Goal: Task Accomplishment & Management: Use online tool/utility

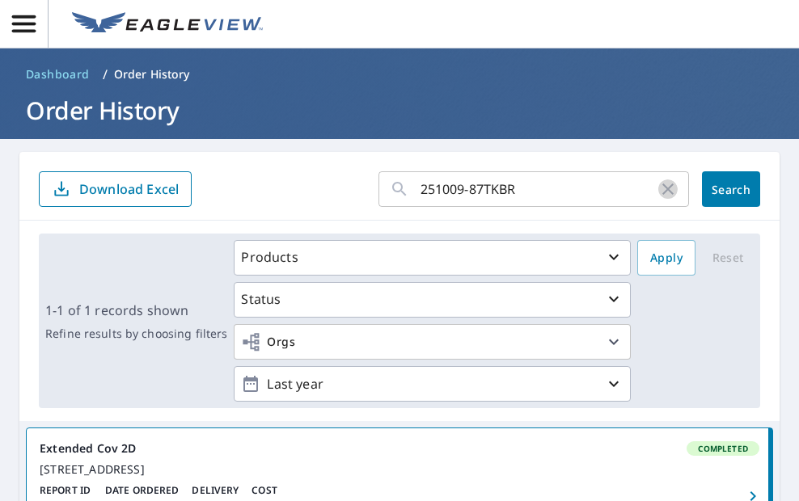
click at [658, 188] on icon "button" at bounding box center [667, 189] width 19 height 19
click at [531, 183] on input "text" at bounding box center [555, 189] width 269 height 45
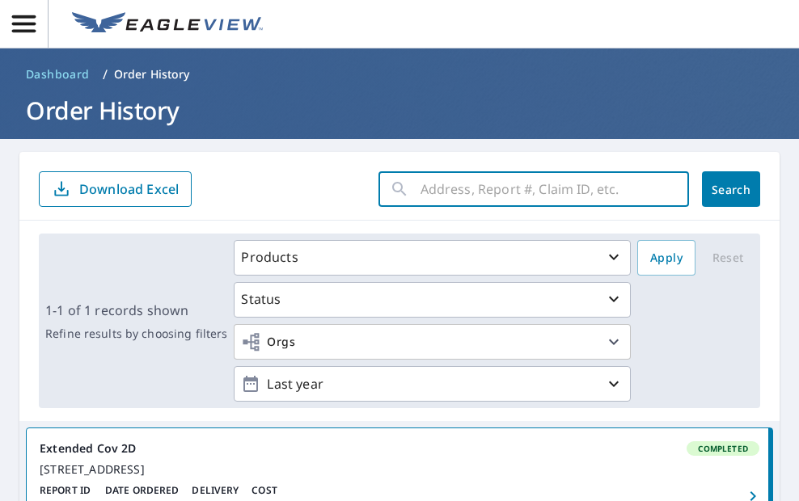
paste input "251009-CENY8D"
type input "251009-CENY8D"
click at [715, 188] on span "Search" at bounding box center [731, 189] width 32 height 15
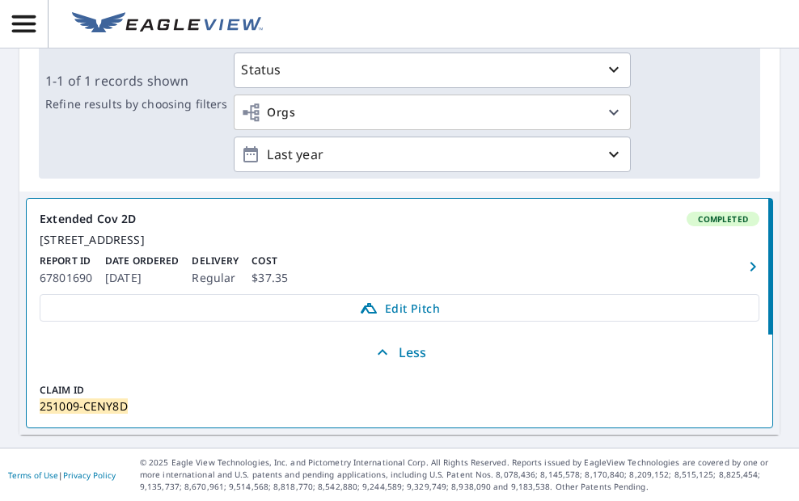
scroll to position [244, 0]
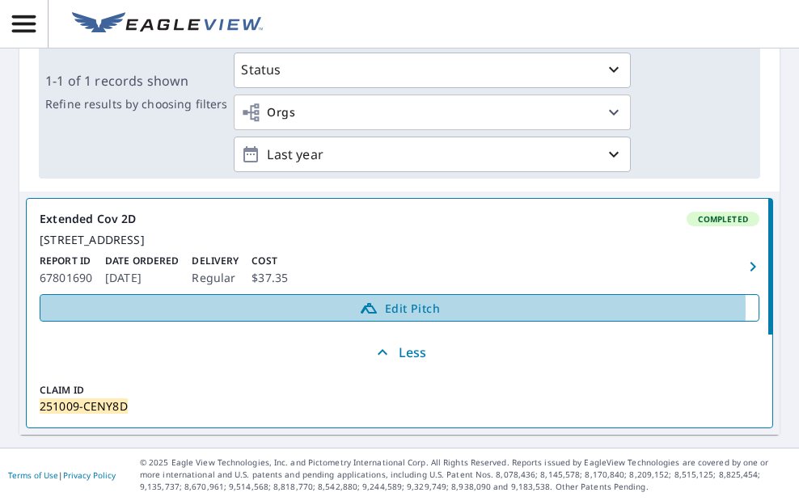
click at [341, 309] on span "Edit Pitch" at bounding box center [399, 307] width 699 height 19
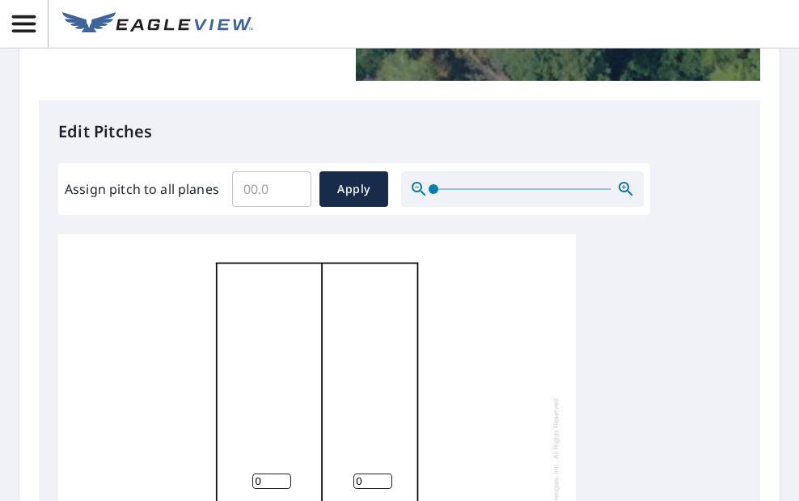
scroll to position [243, 0]
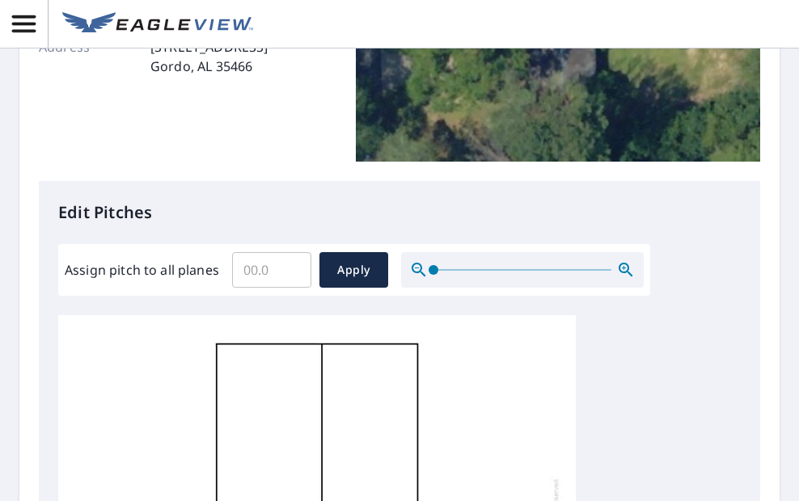
click at [253, 271] on input "Assign pitch to all planes" at bounding box center [271, 269] width 79 height 45
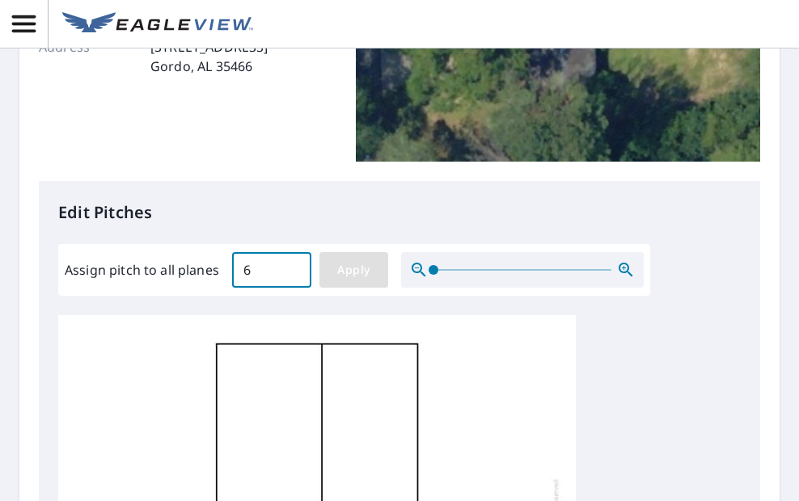
type input "6"
click at [347, 273] on span "Apply" at bounding box center [353, 270] width 43 height 20
type input "6"
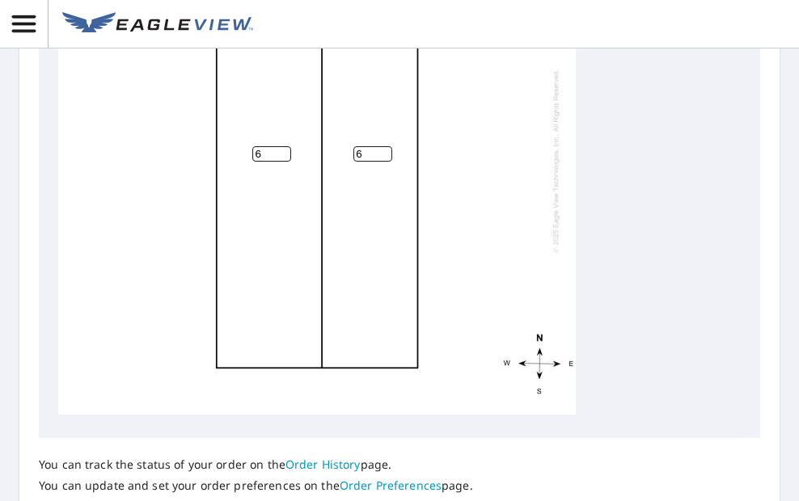
scroll to position [781, 0]
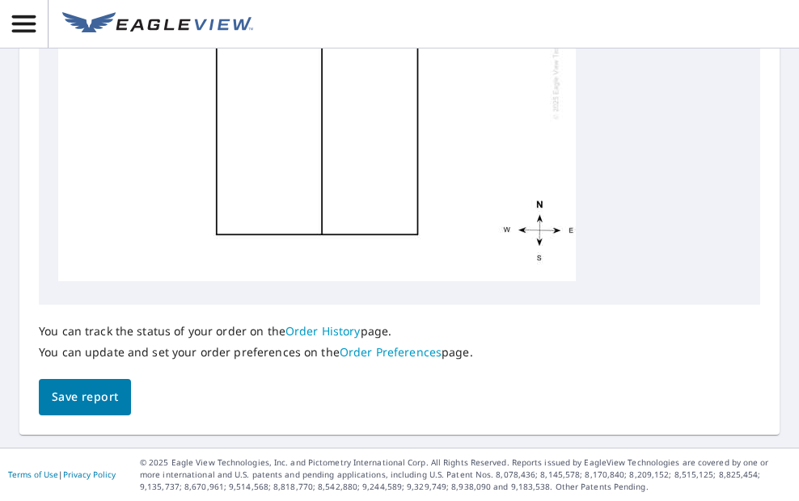
click at [89, 387] on button "Save report" at bounding box center [85, 397] width 92 height 36
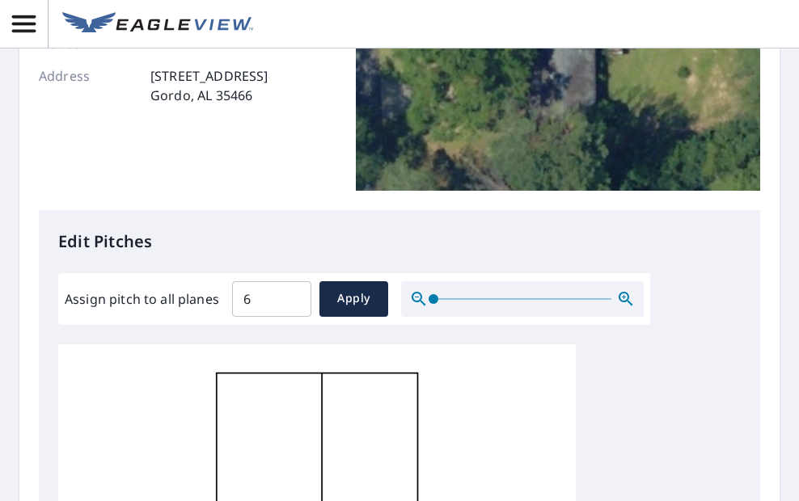
scroll to position [0, 0]
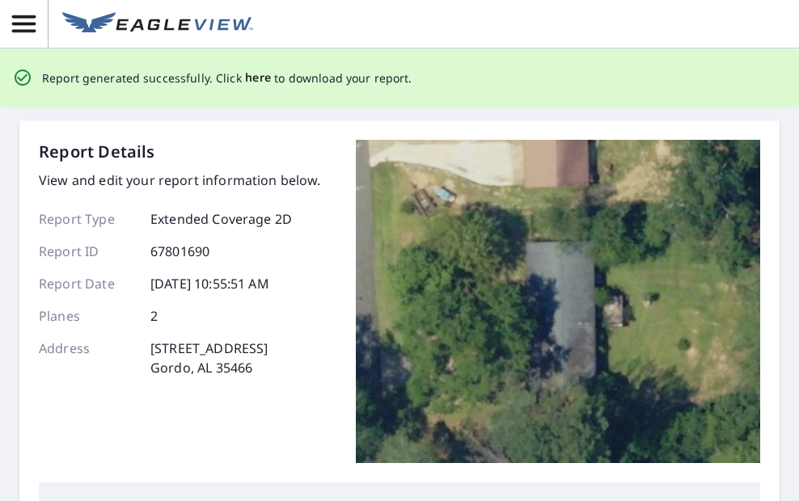
click at [245, 75] on span "here" at bounding box center [258, 78] width 27 height 20
